Goal: Information Seeking & Learning: Learn about a topic

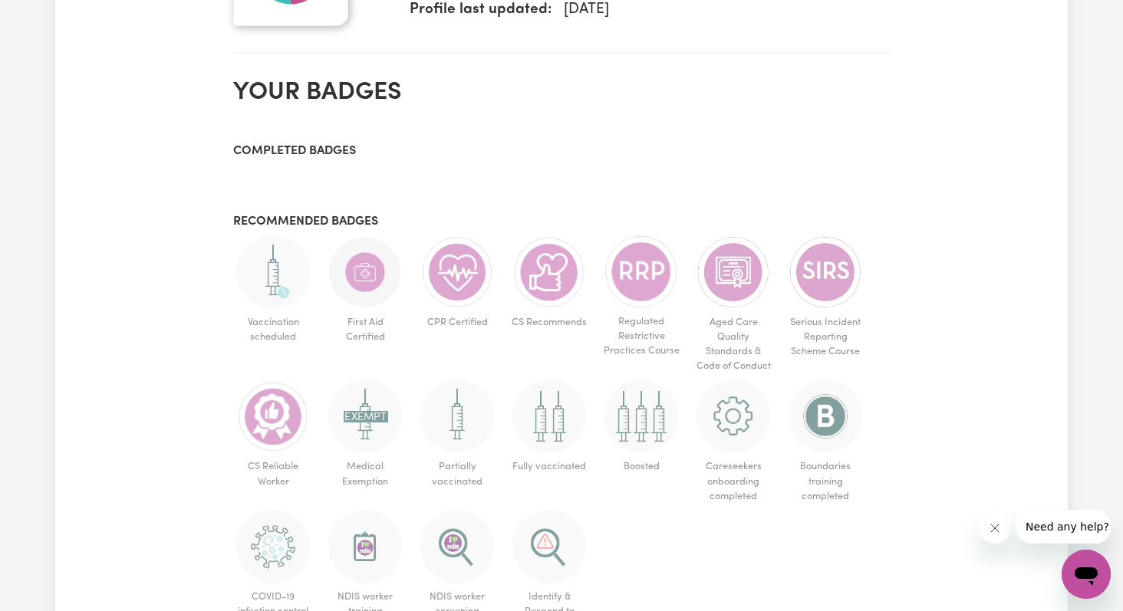
scroll to position [1569, 0]
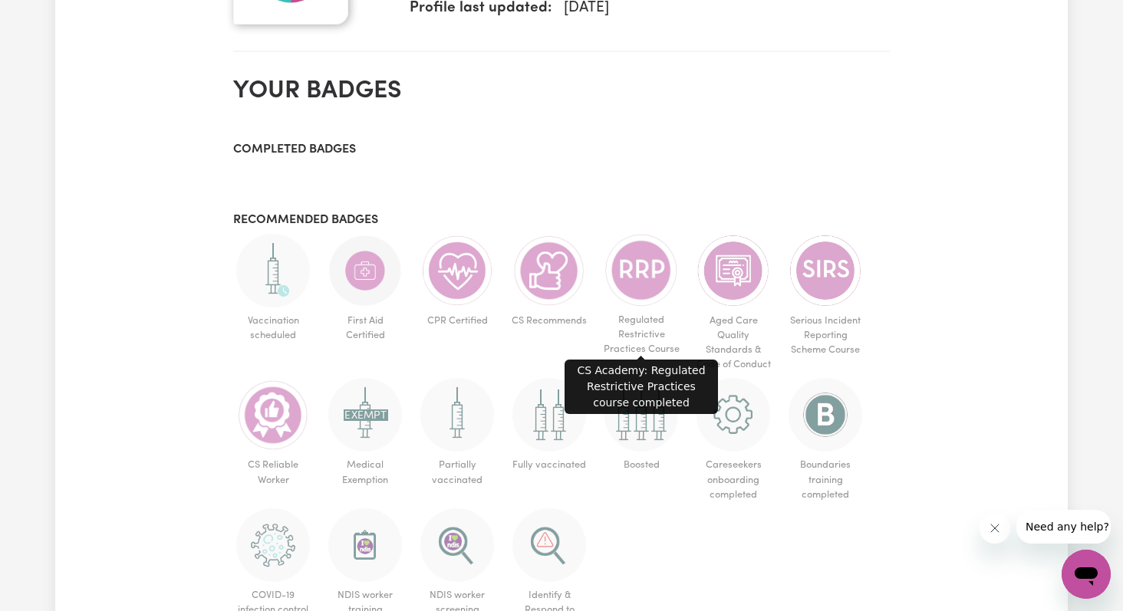
click at [639, 276] on img at bounding box center [641, 270] width 74 height 73
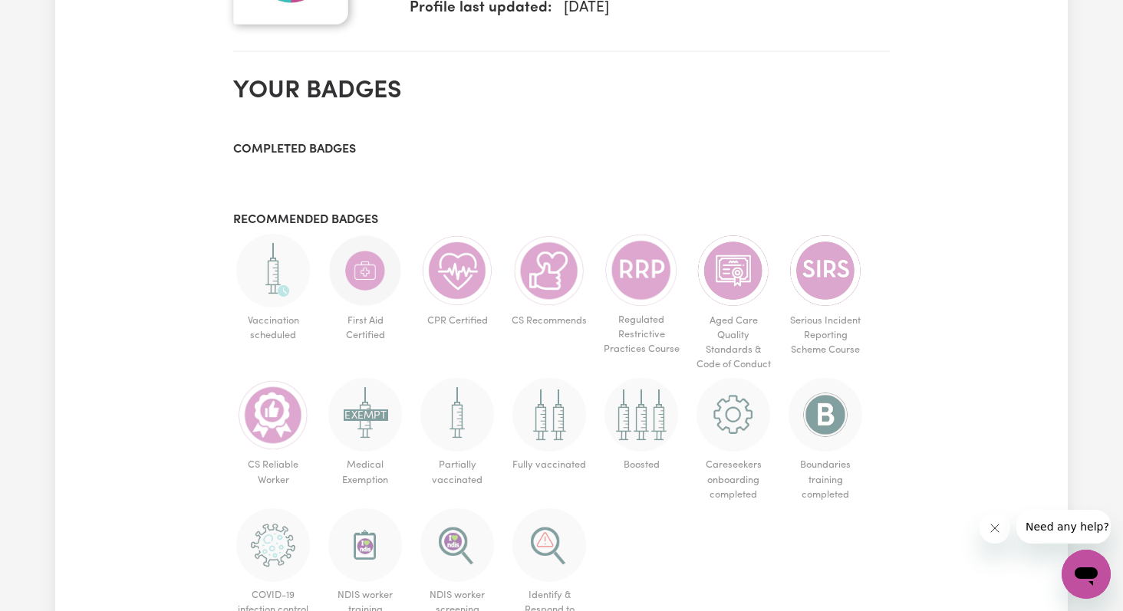
click at [639, 276] on img at bounding box center [641, 270] width 74 height 73
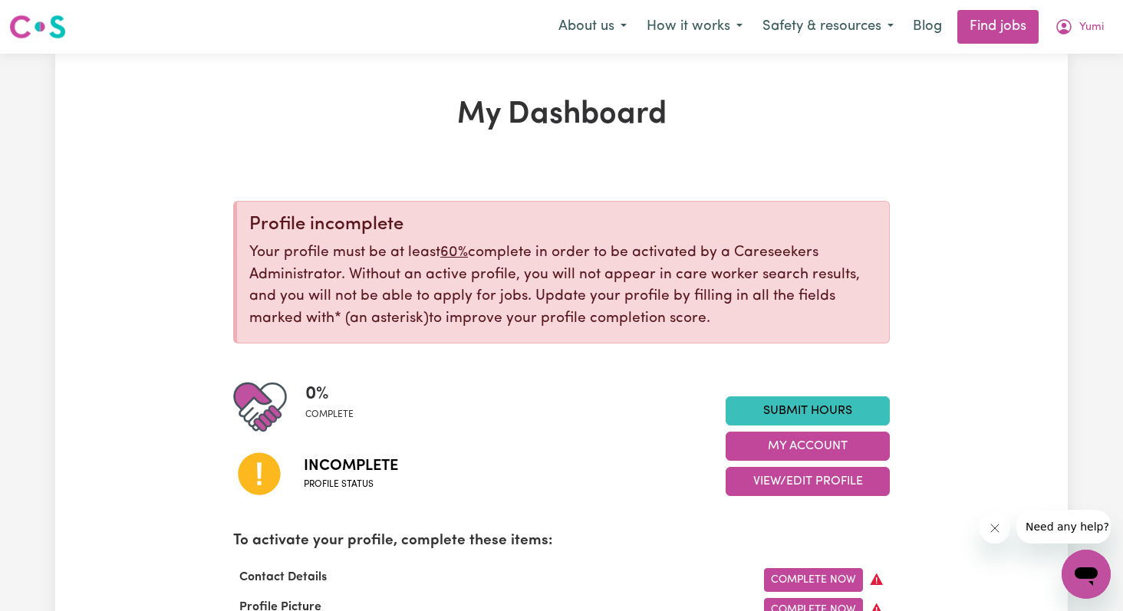
scroll to position [0, 0]
click at [709, 32] on button "How it works" at bounding box center [695, 27] width 116 height 32
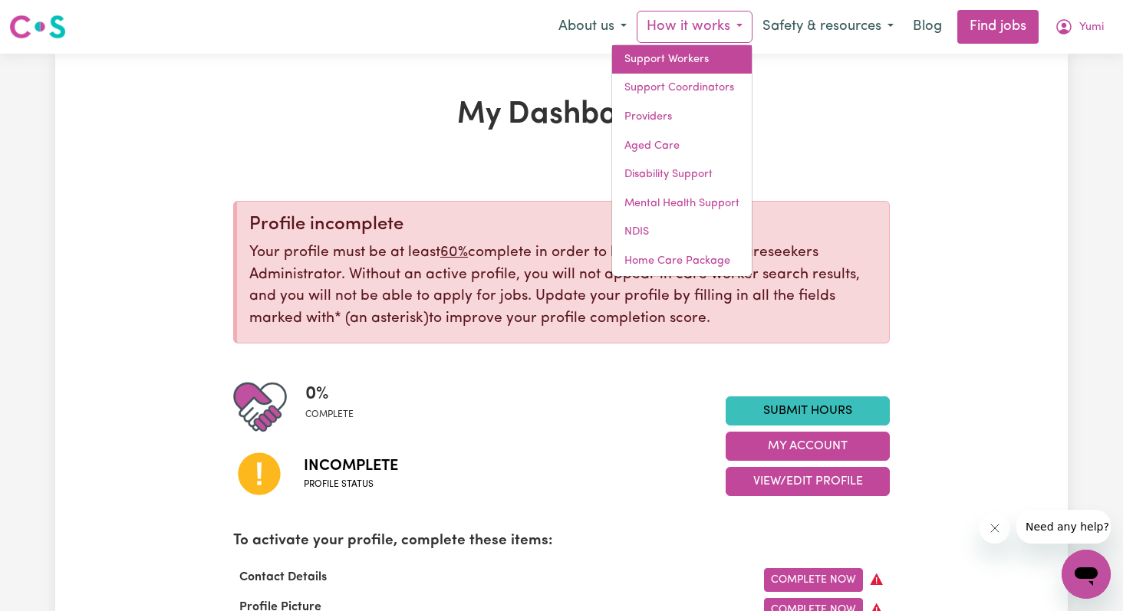
click at [696, 53] on link "Support Workers" at bounding box center [682, 59] width 140 height 29
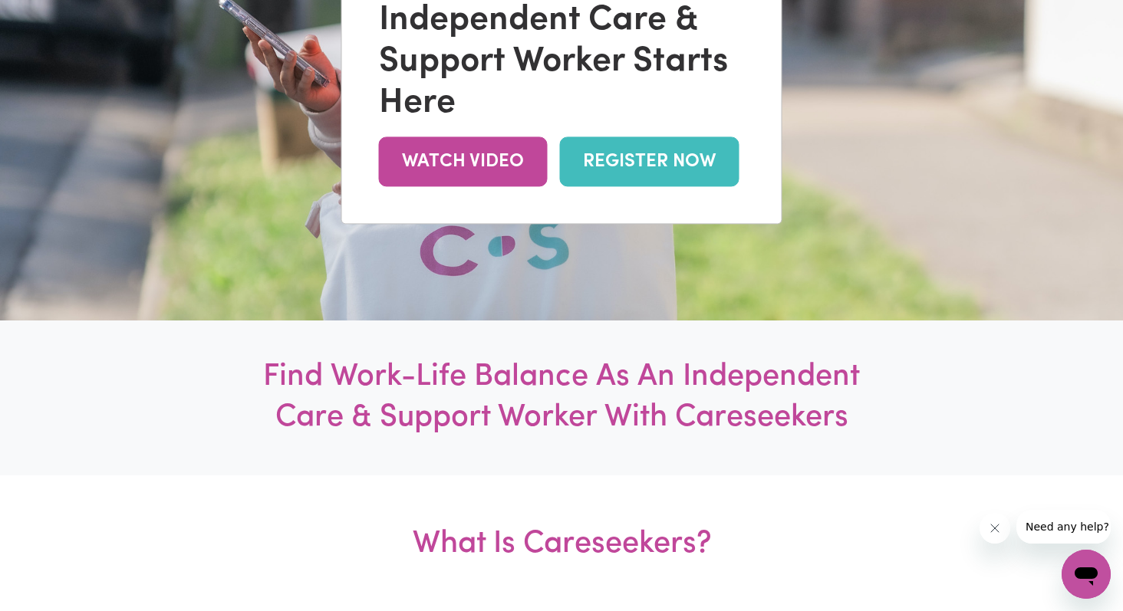
scroll to position [344, 0]
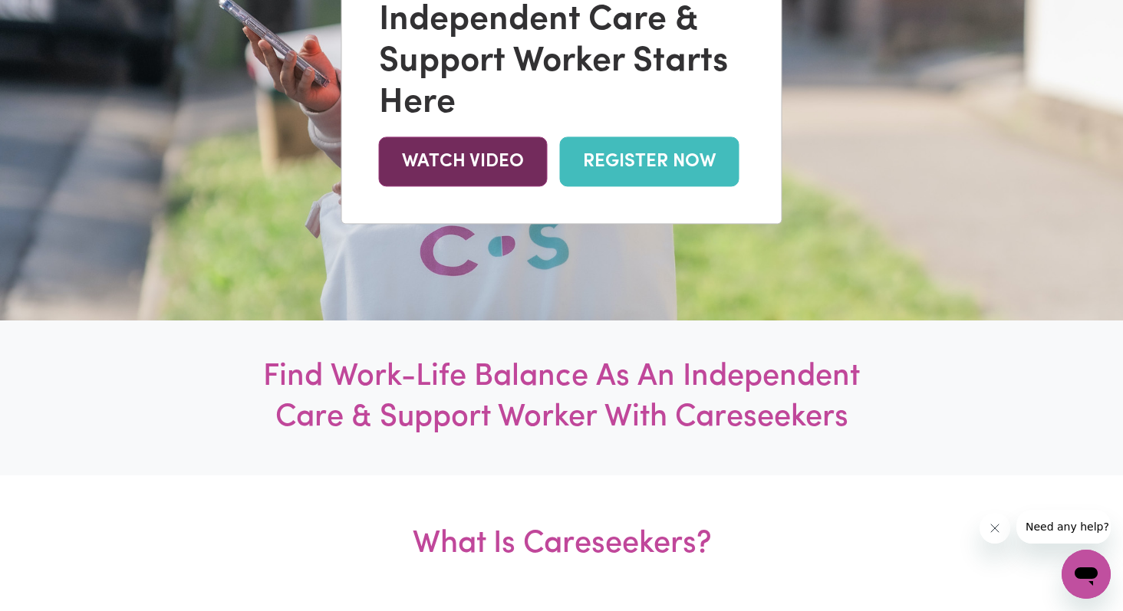
click at [493, 173] on link "WATCH VIDEO" at bounding box center [463, 162] width 169 height 50
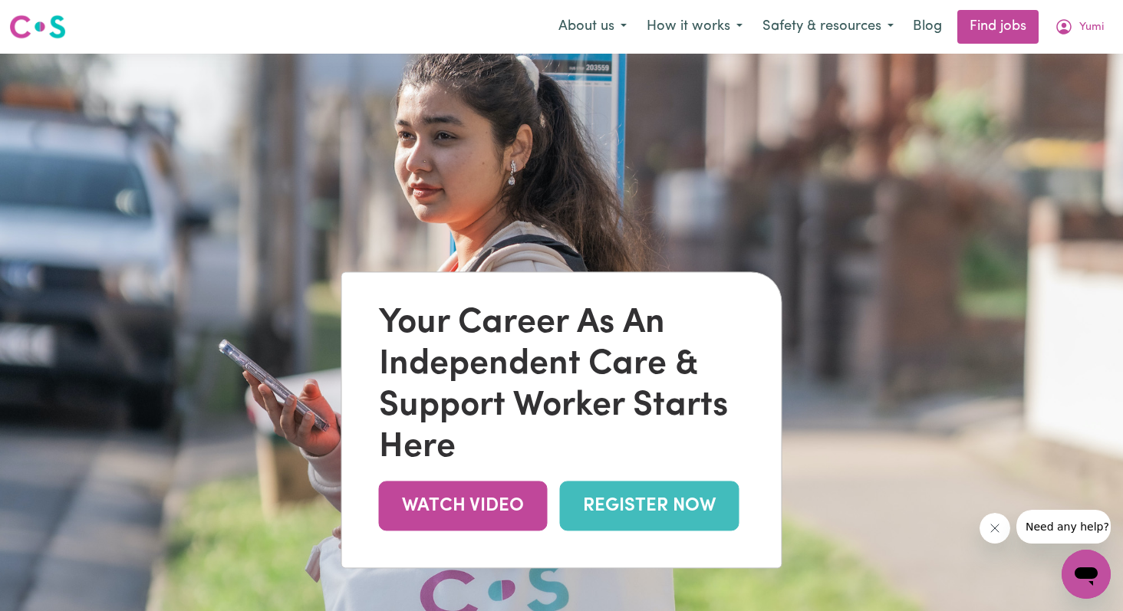
scroll to position [0, 0]
click at [861, 25] on button "Safety & resources" at bounding box center [827, 27] width 151 height 32
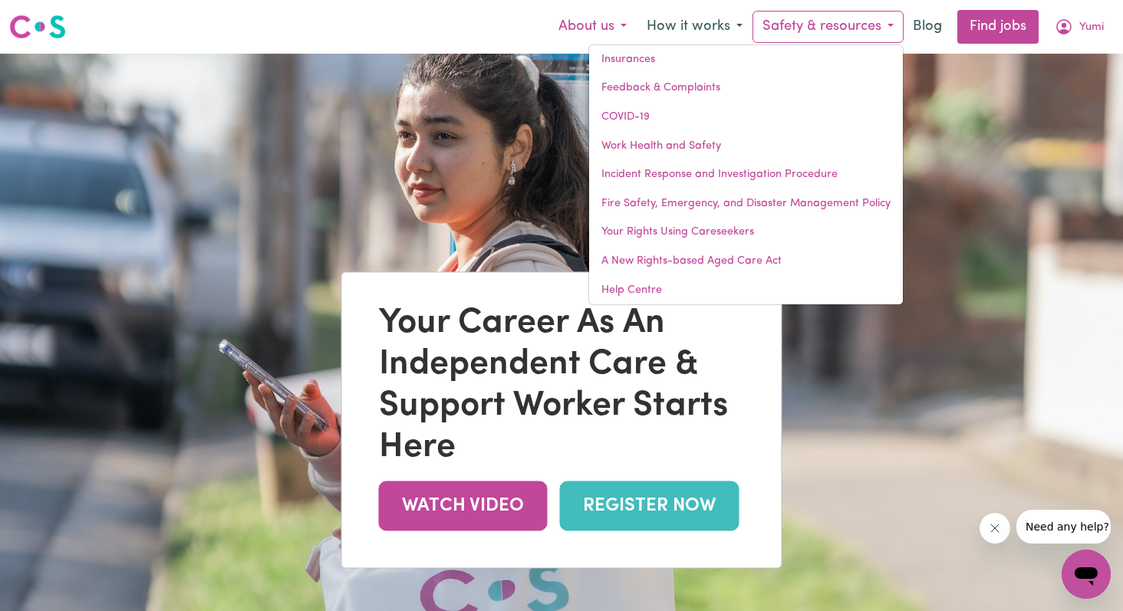
click at [608, 26] on button "About us" at bounding box center [592, 27] width 88 height 32
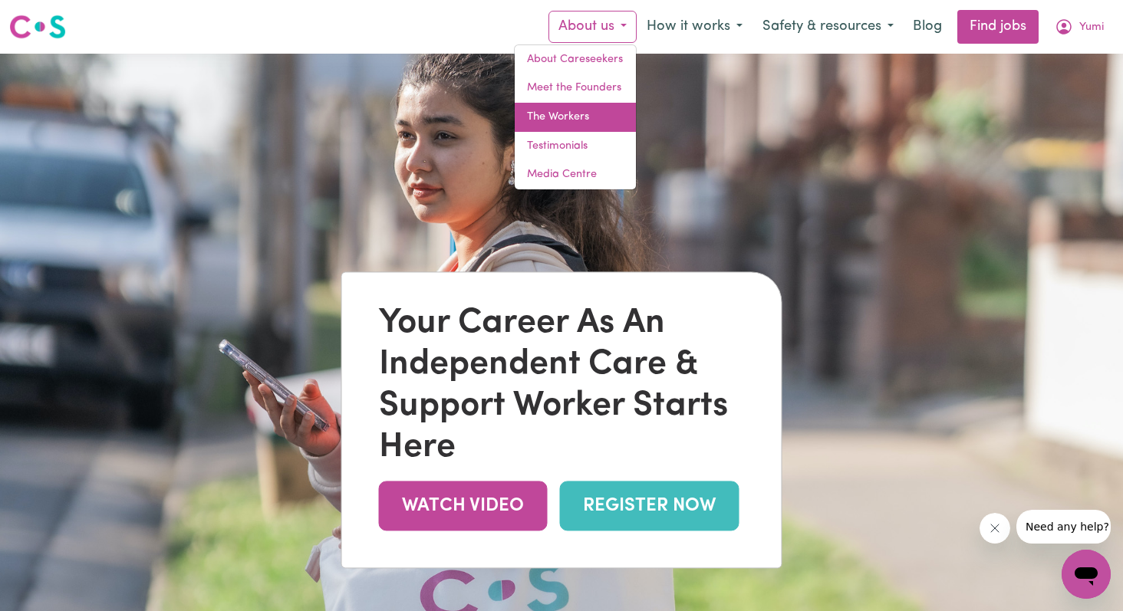
click at [580, 120] on link "The Workers" at bounding box center [575, 117] width 121 height 29
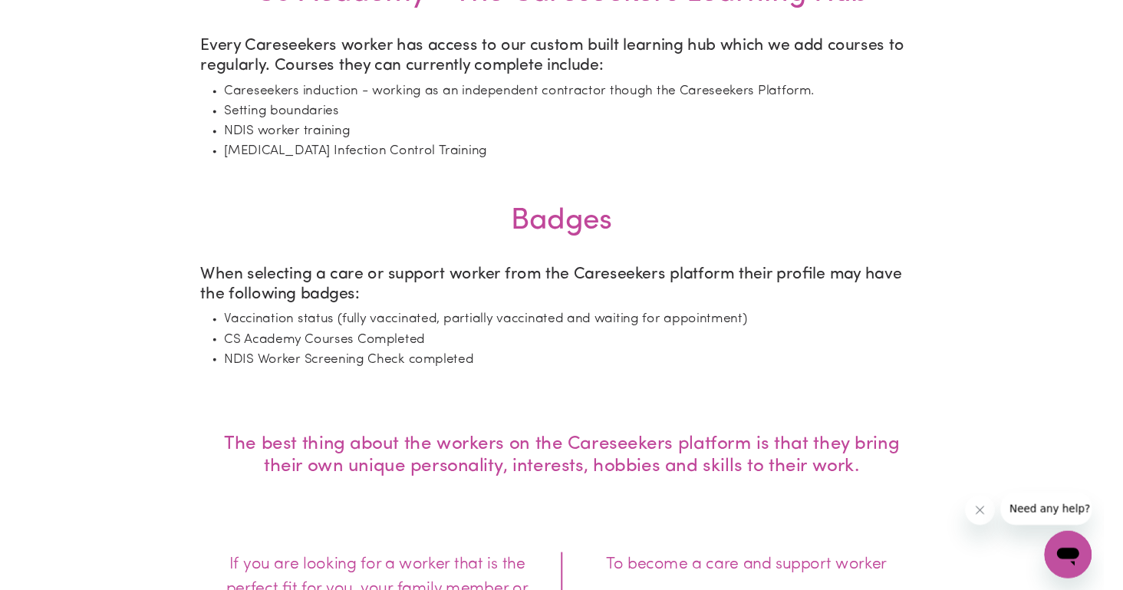
scroll to position [1822, 0]
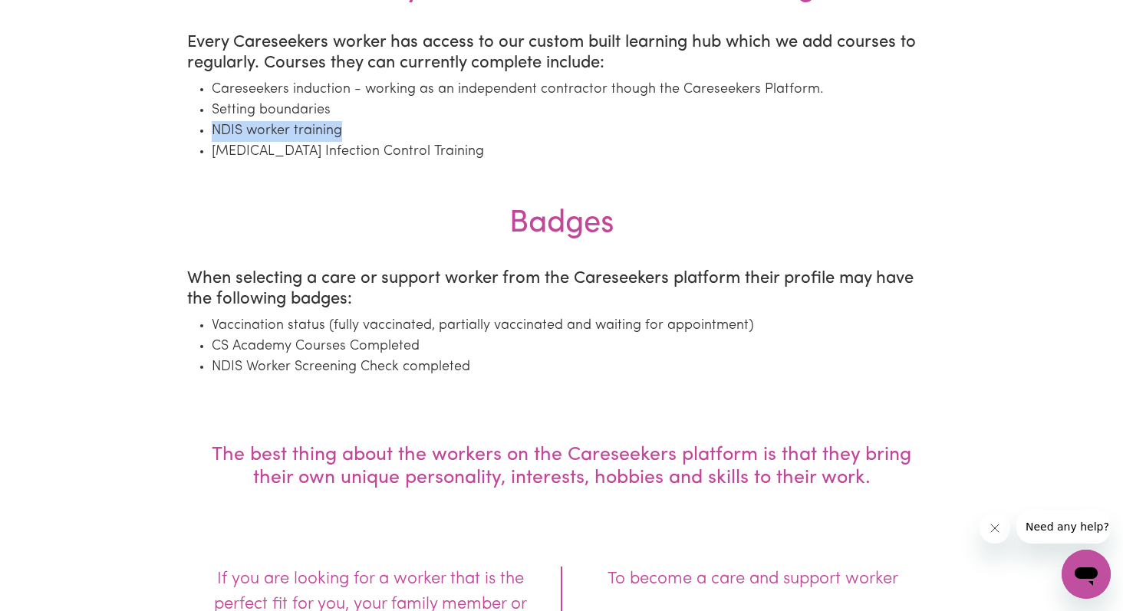
drag, startPoint x: 215, startPoint y: 130, endPoint x: 344, endPoint y: 130, distance: 128.9
click at [344, 130] on li "NDIS worker training" at bounding box center [574, 131] width 724 height 21
click at [335, 129] on li "NDIS worker training" at bounding box center [574, 131] width 724 height 21
click at [205, 127] on ul "Careseekers induction - working as an independent contractor though the Caresee…" at bounding box center [561, 121] width 749 height 83
drag, startPoint x: 212, startPoint y: 129, endPoint x: 337, endPoint y: 129, distance: 125.0
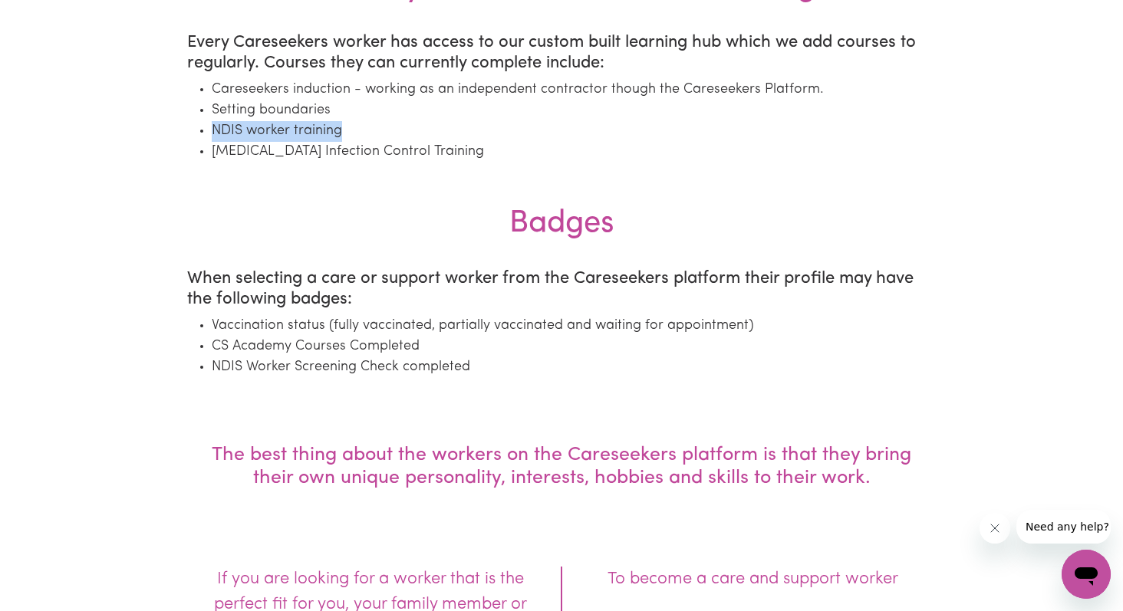
copy li "NDIS worker training"
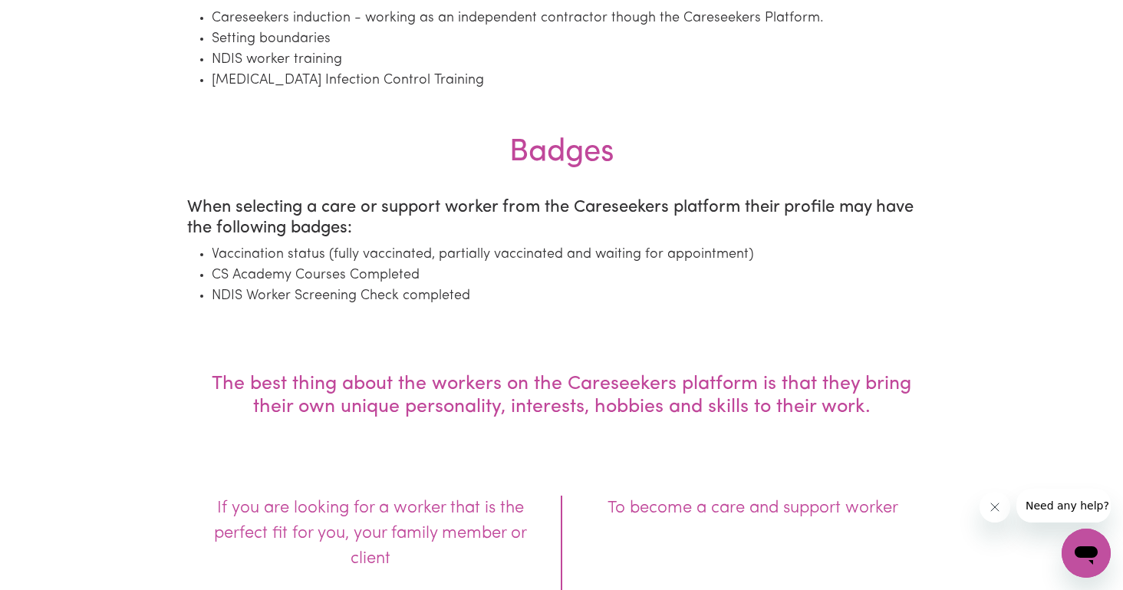
click at [329, 212] on h3 "When selecting a care or support worker from the Careseekers platform their pro…" at bounding box center [561, 218] width 749 height 41
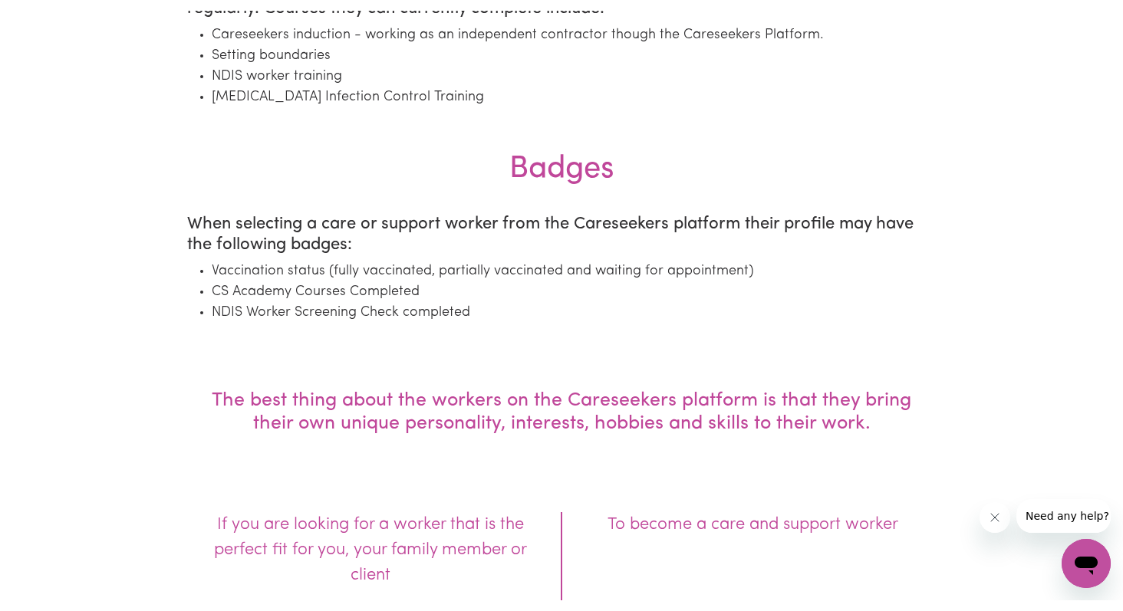
scroll to position [1961, 0]
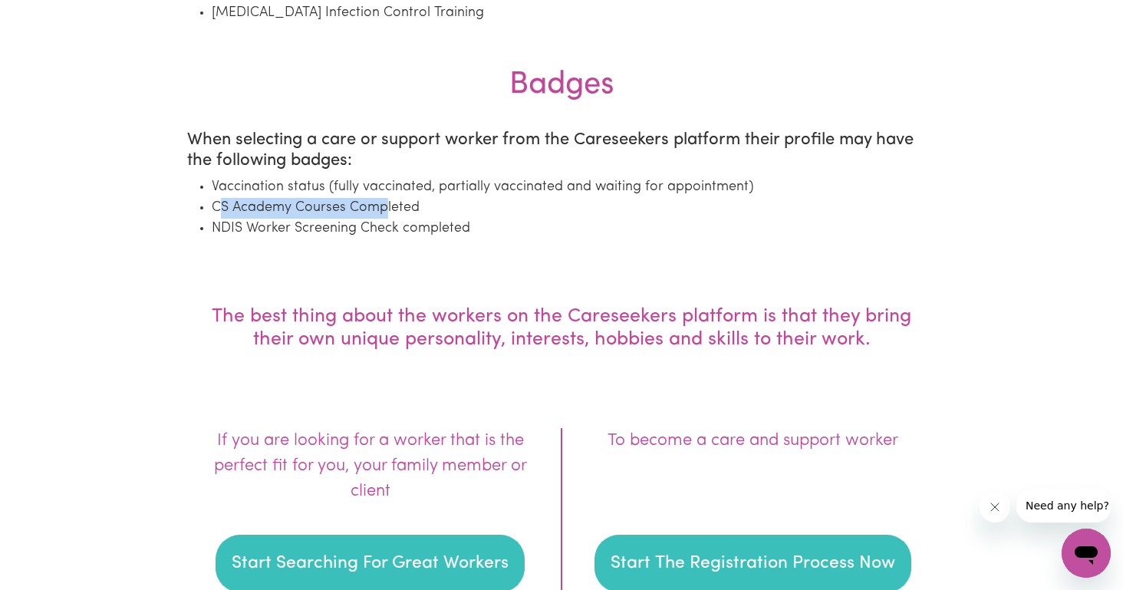
drag, startPoint x: 220, startPoint y: 201, endPoint x: 381, endPoint y: 207, distance: 161.2
click at [383, 207] on li "CS Academy Courses Completed" at bounding box center [574, 208] width 724 height 21
click at [381, 207] on li "CS Academy Courses Completed" at bounding box center [574, 208] width 724 height 21
drag, startPoint x: 216, startPoint y: 204, endPoint x: 417, endPoint y: 201, distance: 201.7
click at [417, 201] on li "CS Academy Courses Completed" at bounding box center [574, 208] width 724 height 21
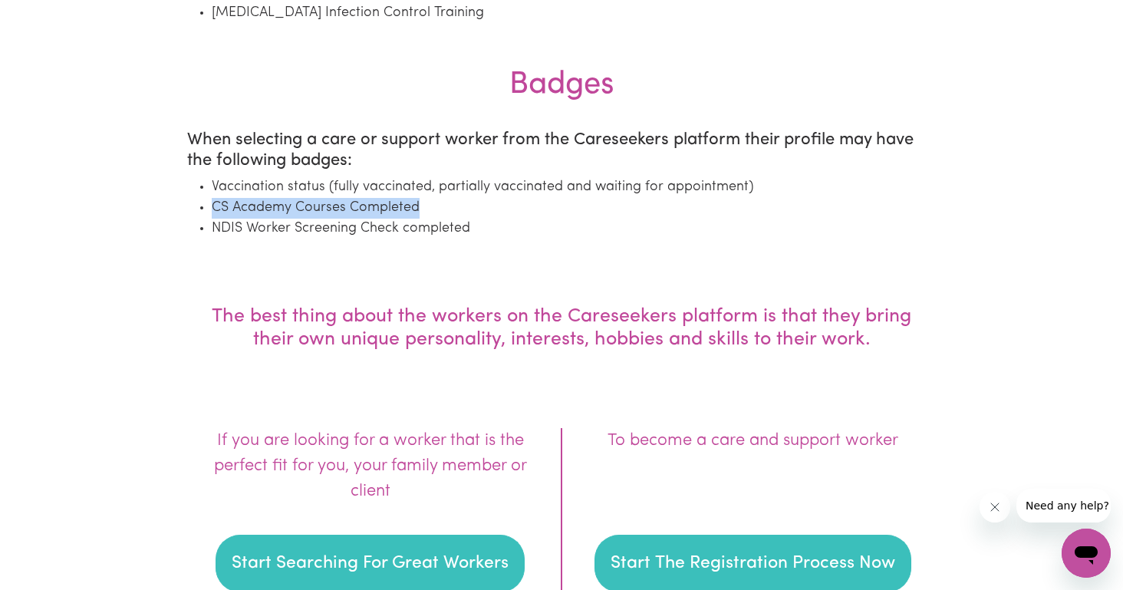
copy li "CS Academy Courses Completed"
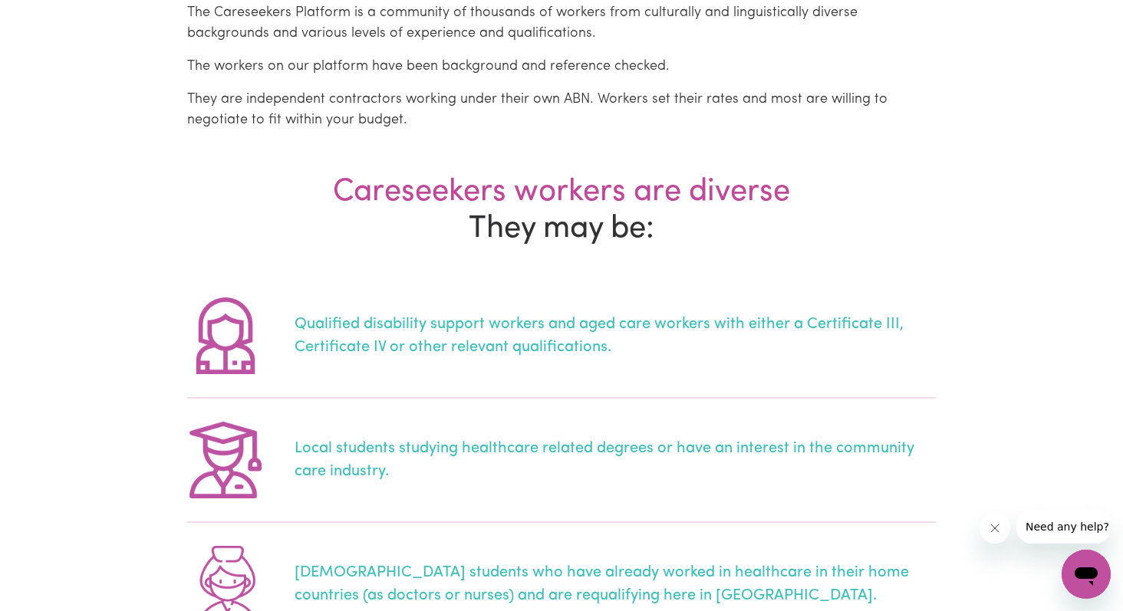
scroll to position [301, 0]
